Goal: Task Accomplishment & Management: Use online tool/utility

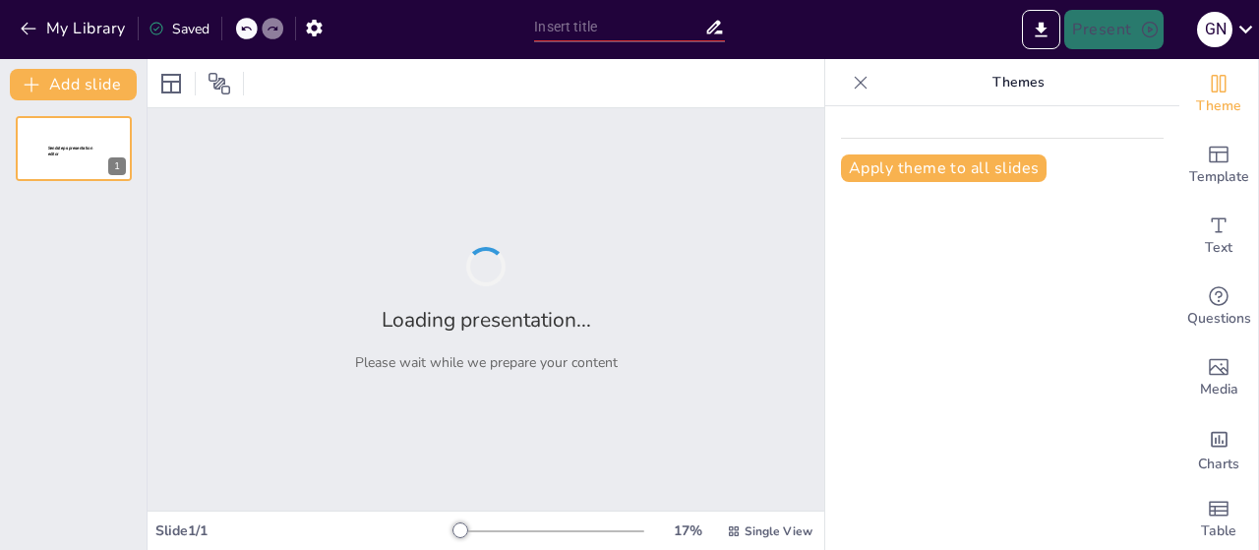
type input "Vers une Approche Adaptée de l'Antibiothérapie Stewardship dans les Pays à Ress…"
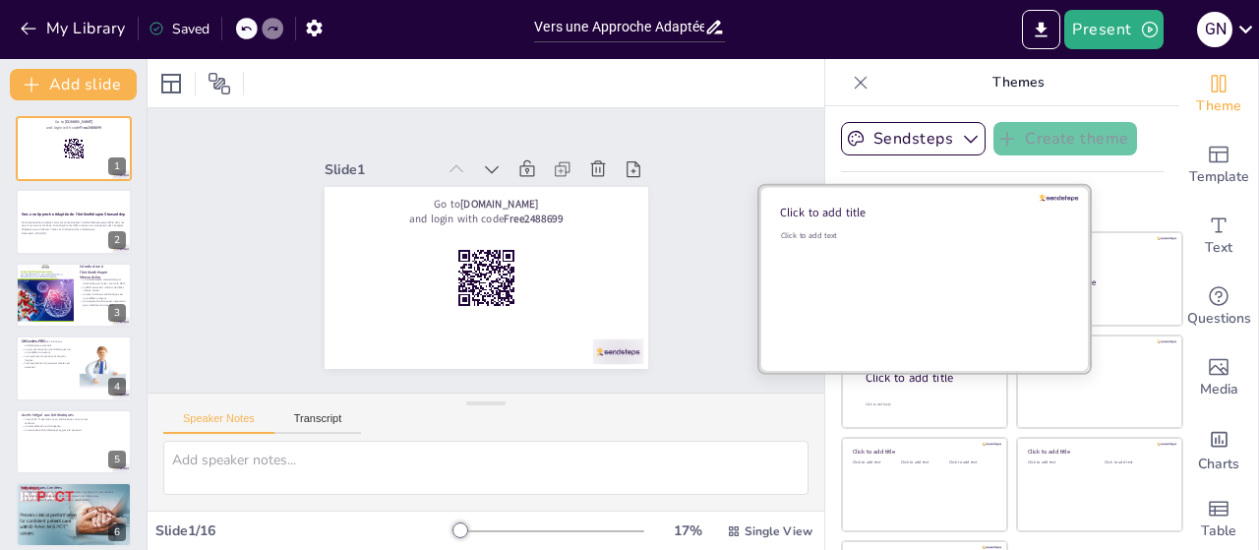
checkbox input "true"
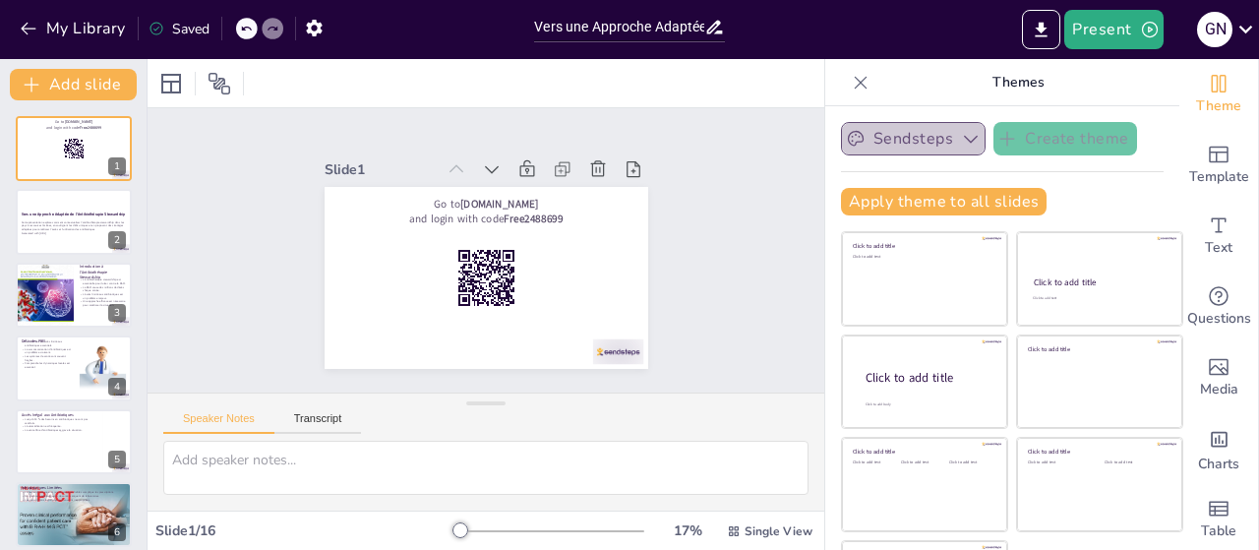
click at [968, 137] on icon "button" at bounding box center [971, 139] width 20 height 20
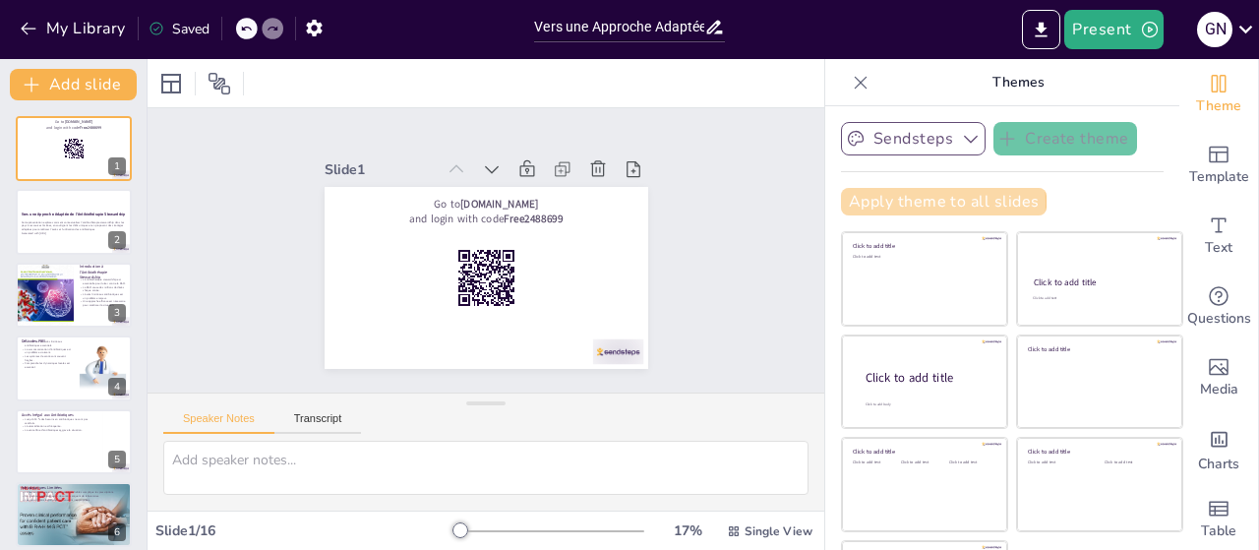
click at [928, 202] on button "Apply theme to all slides" at bounding box center [944, 202] width 206 height 28
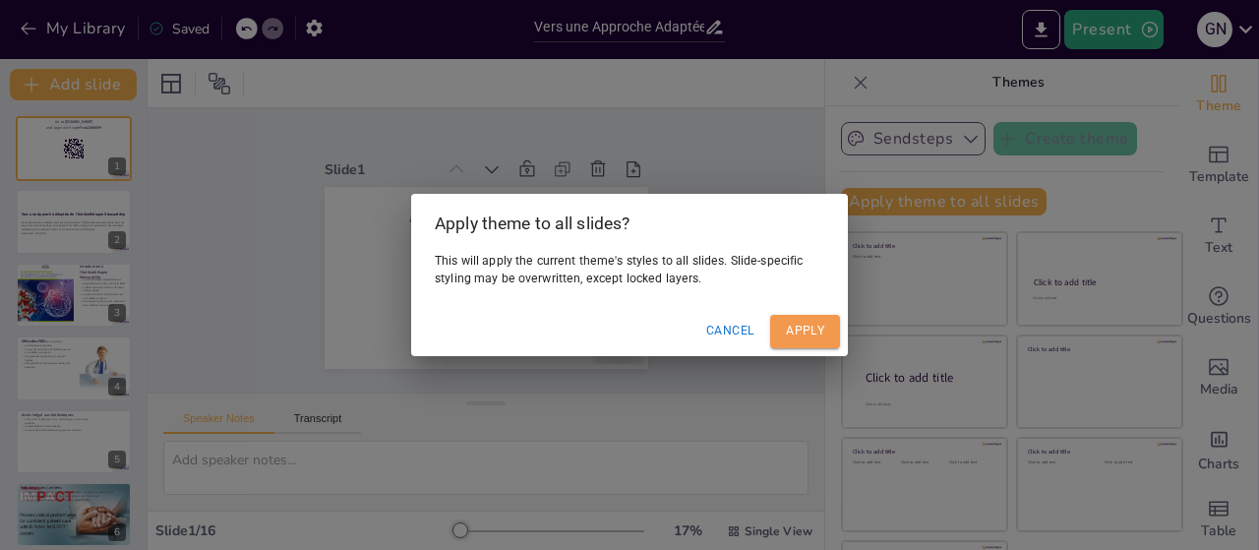
click at [792, 326] on button "Apply" at bounding box center [805, 331] width 70 height 32
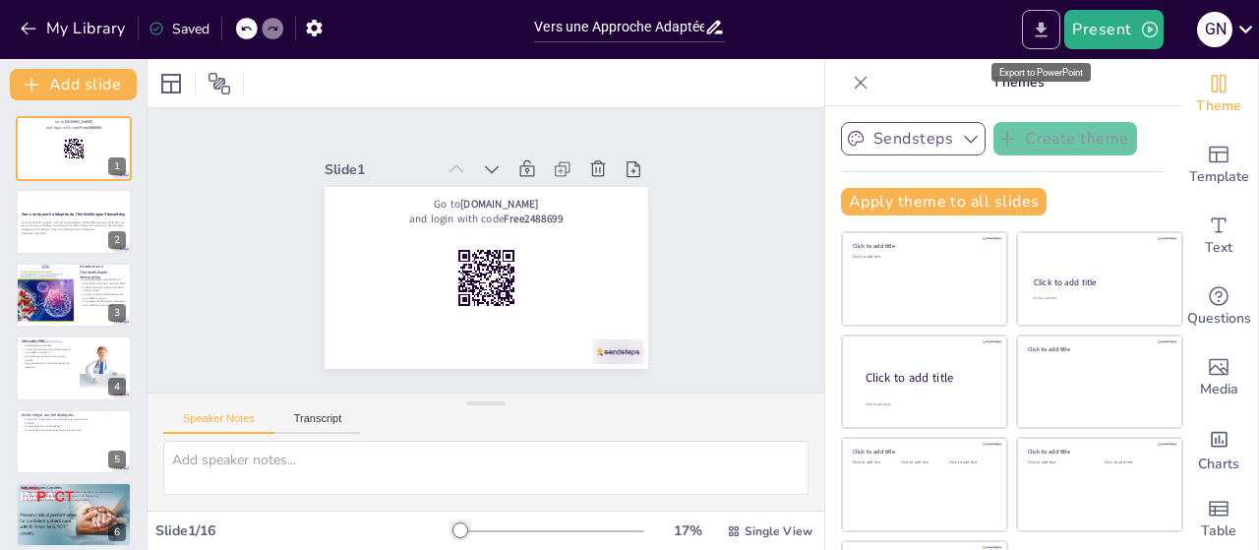
click at [1046, 34] on icon "Export to PowerPoint" at bounding box center [1042, 29] width 12 height 15
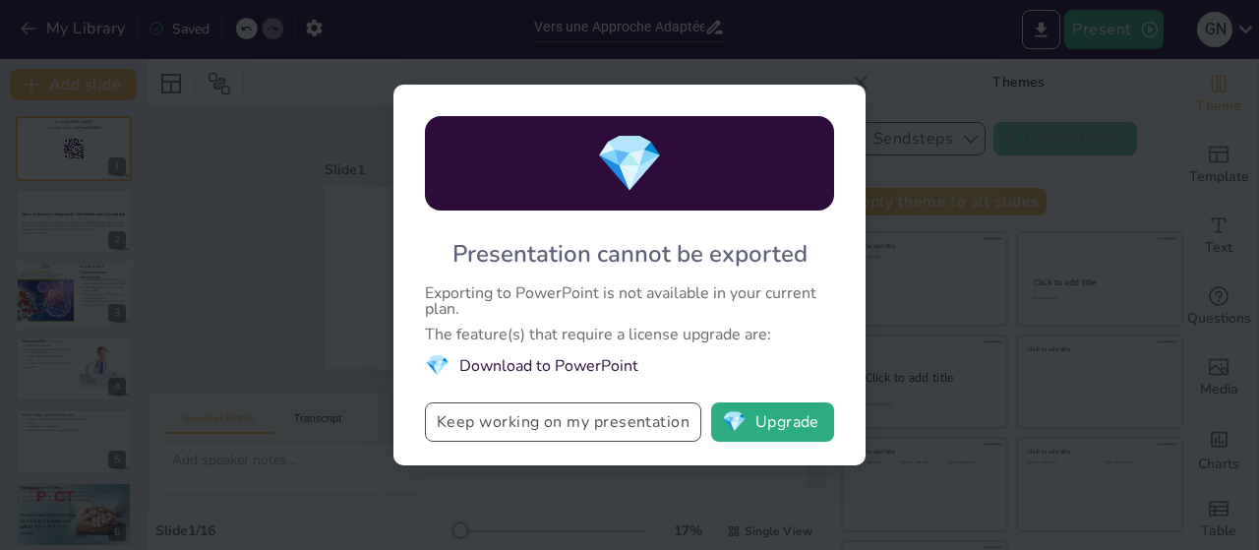
click at [575, 429] on button "Keep working on my presentation" at bounding box center [563, 421] width 276 height 39
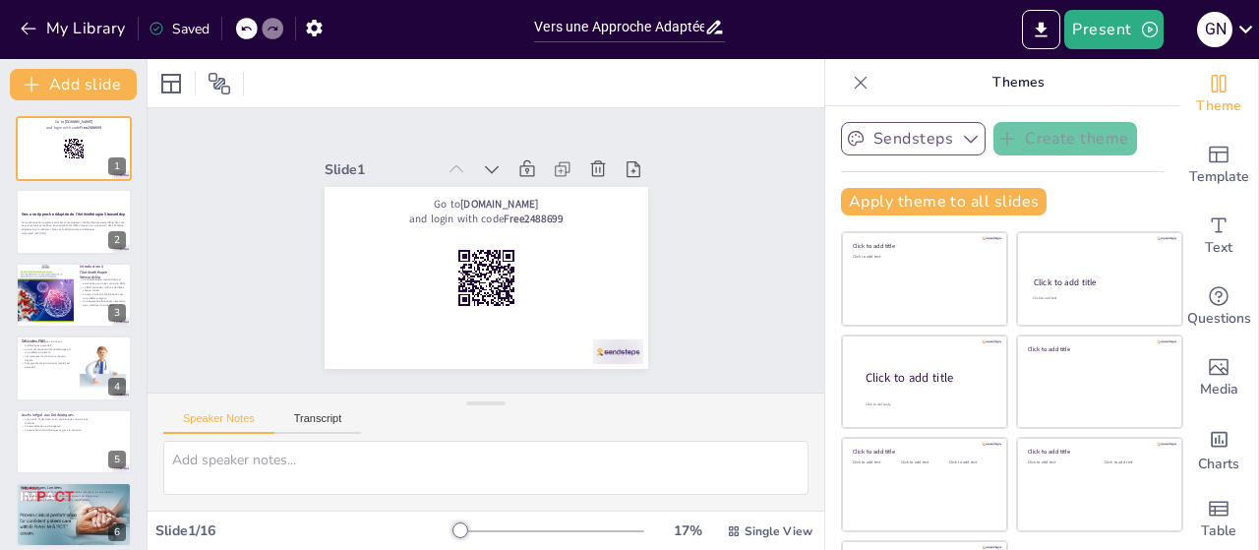
checkbox input "true"
